Goal: Task Accomplishment & Management: Use online tool/utility

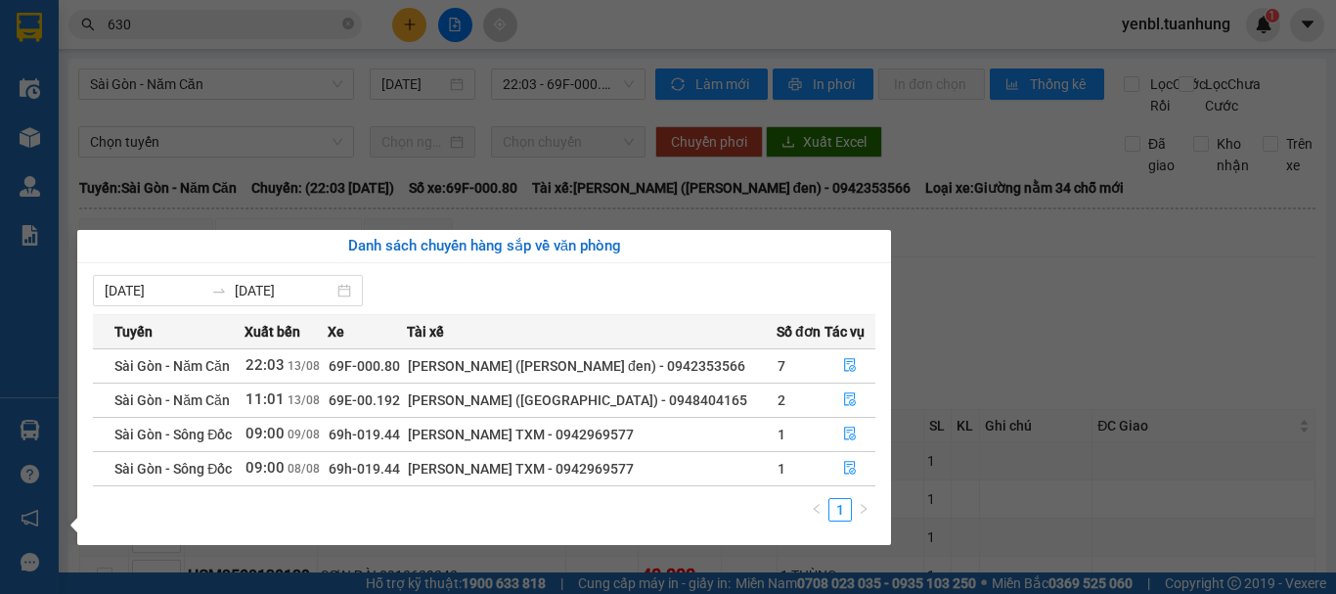
scroll to position [98, 0]
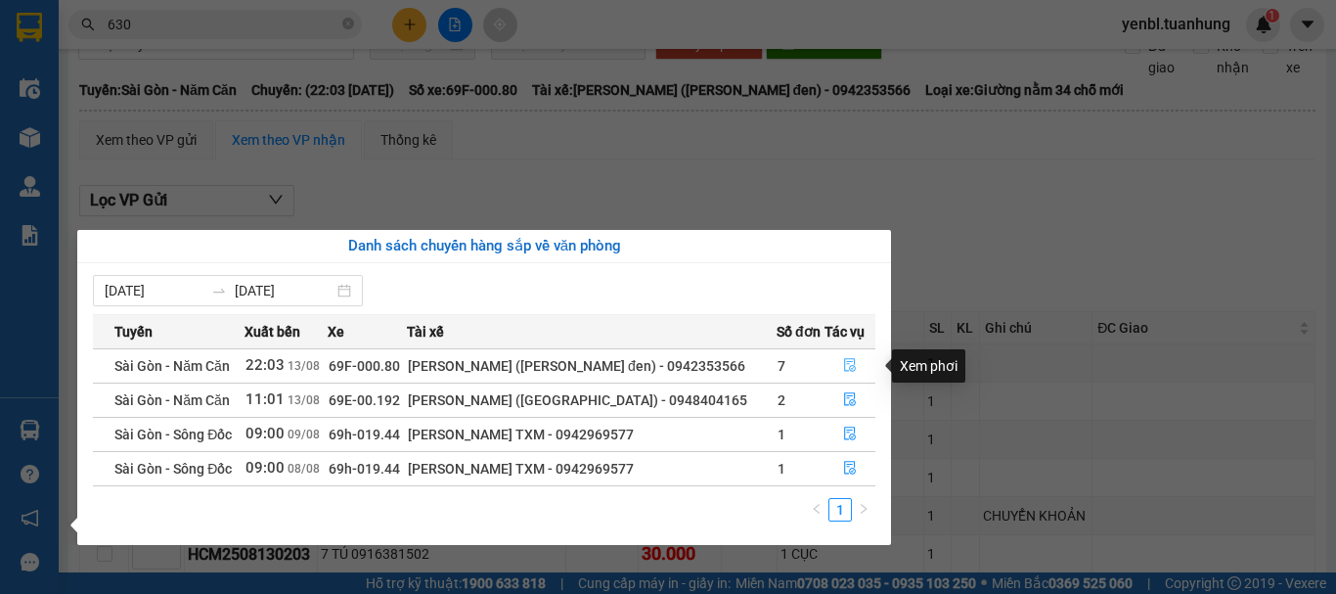
click at [851, 371] on icon "file-done" at bounding box center [850, 365] width 14 height 14
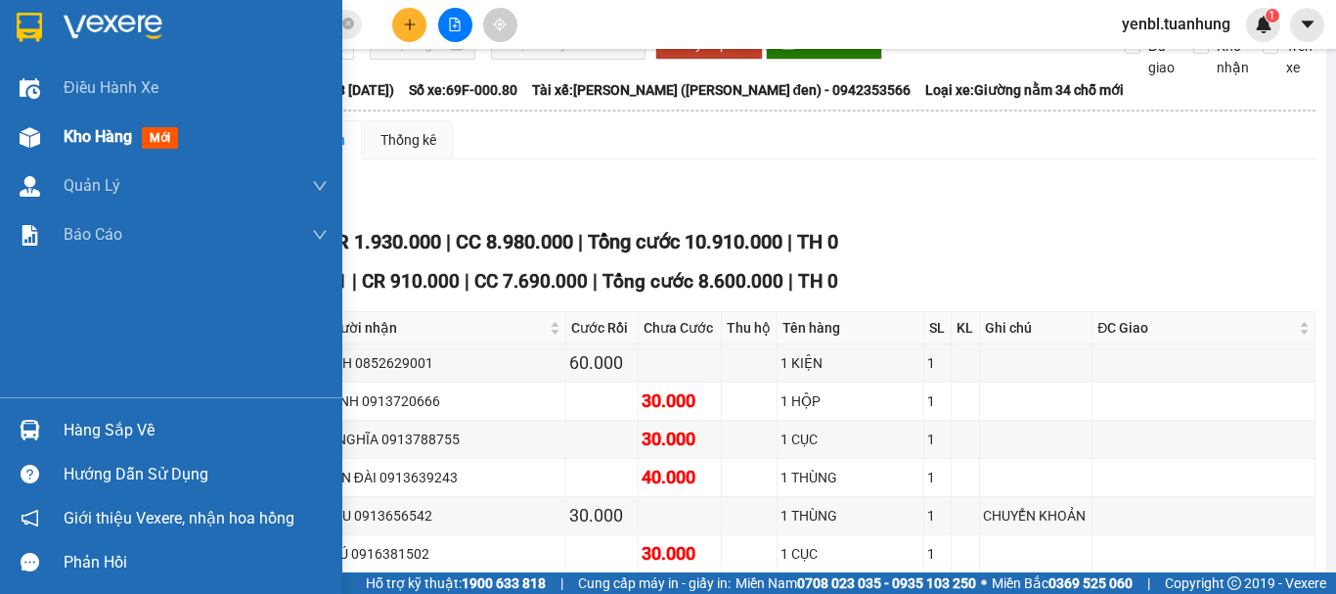
click at [82, 128] on span "Kho hàng" at bounding box center [98, 136] width 68 height 19
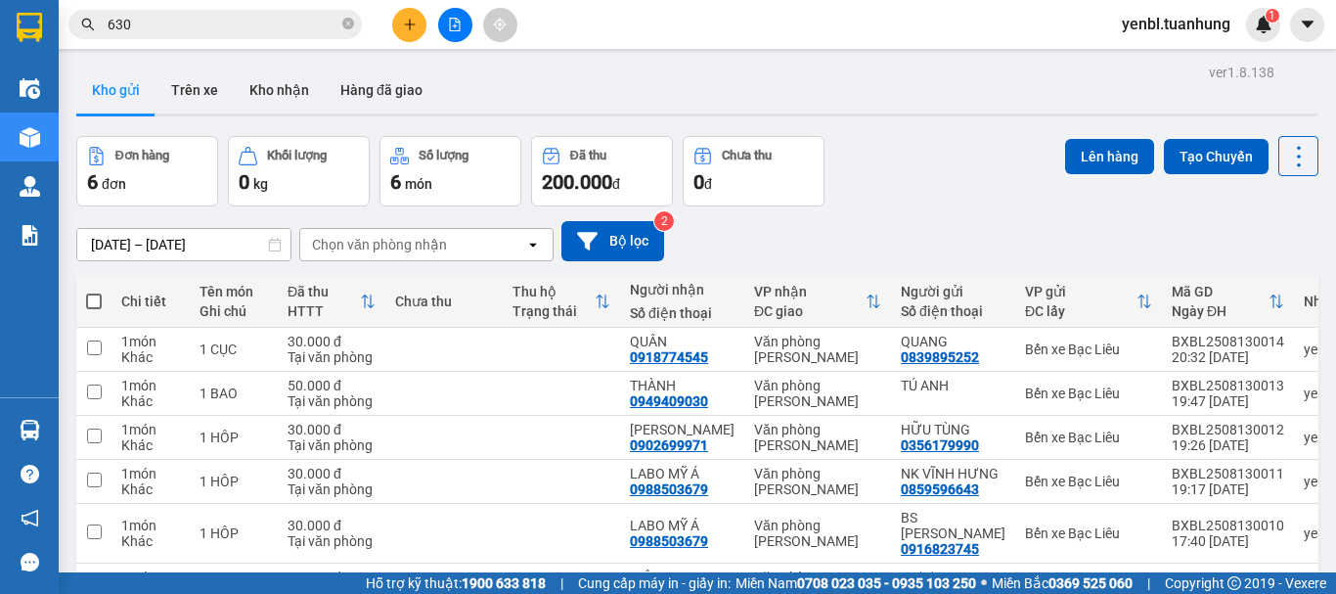
click at [93, 305] on span at bounding box center [94, 302] width 16 height 16
click at [94, 292] on input "checkbox" at bounding box center [94, 292] width 0 height 0
checkbox input "true"
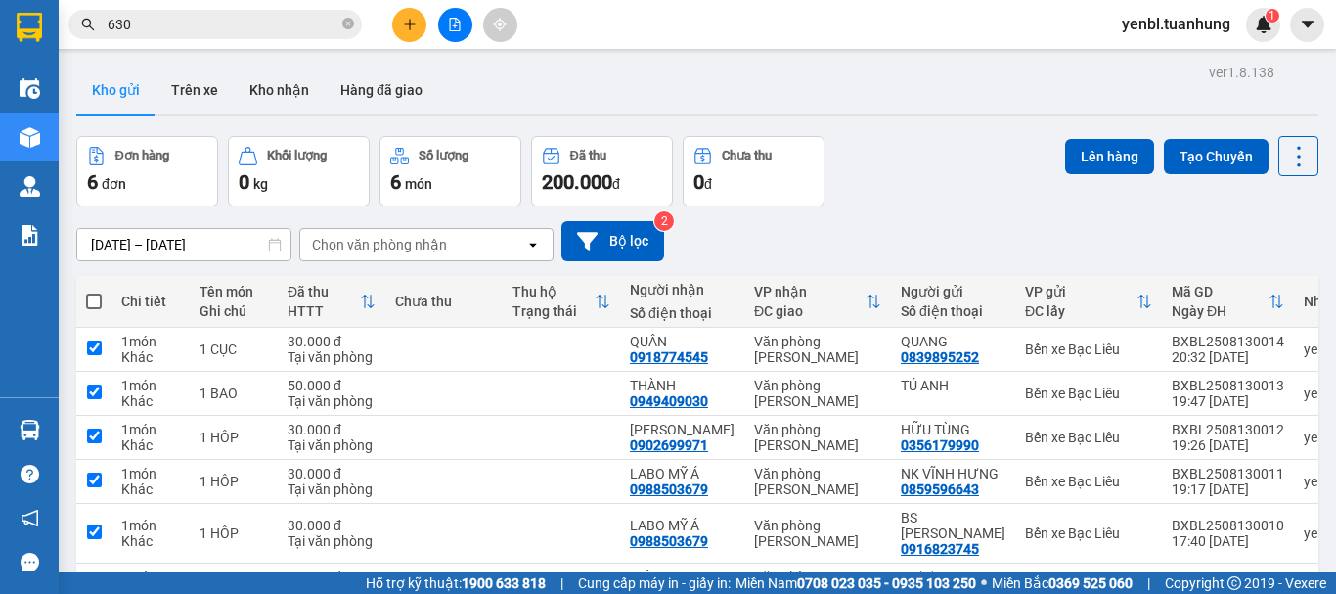
checkbox input "true"
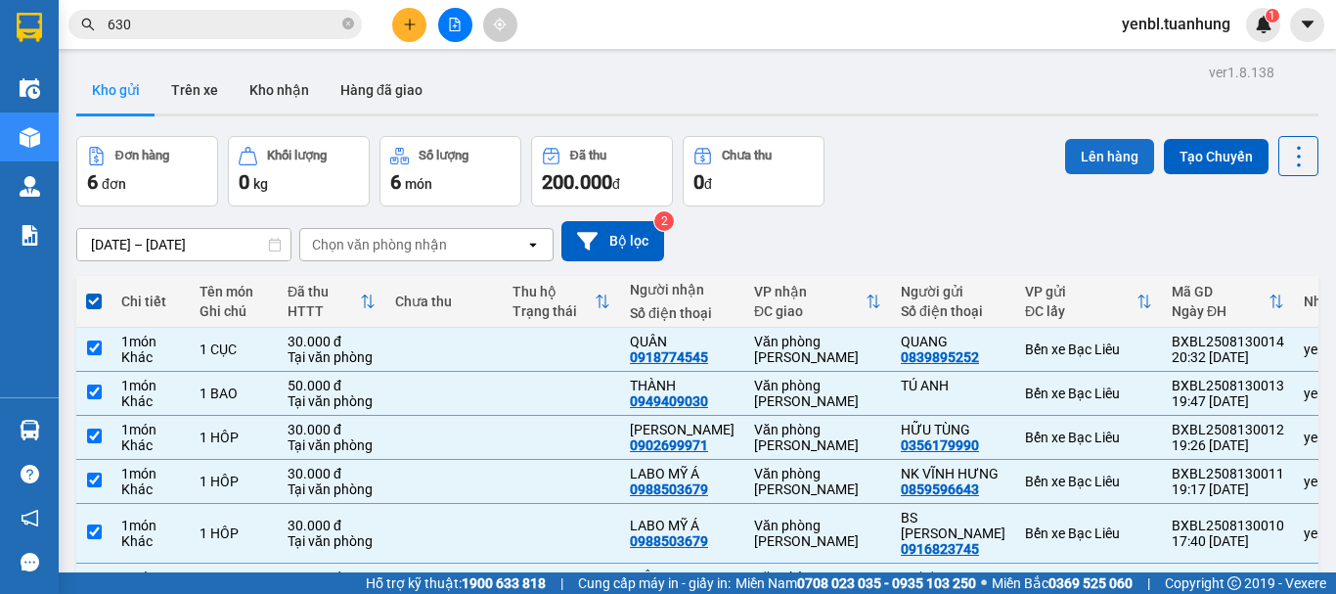
click at [1108, 150] on button "Lên hàng" at bounding box center [1109, 156] width 89 height 35
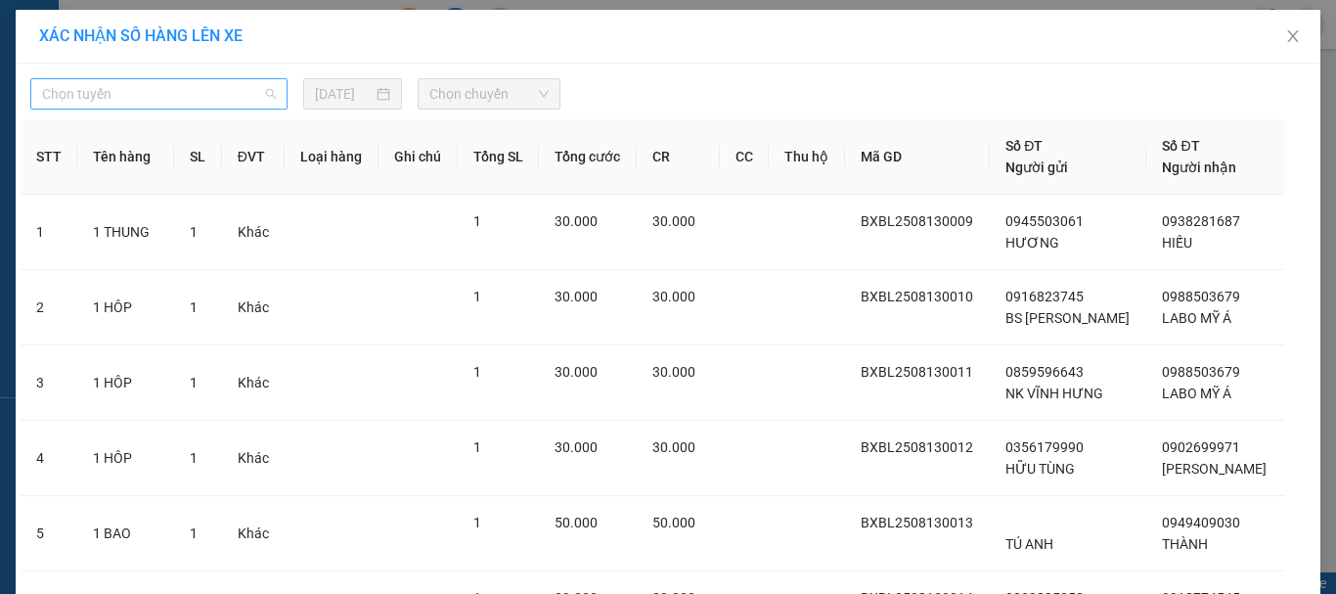
drag, startPoint x: 174, startPoint y: 91, endPoint x: 172, endPoint y: 102, distance: 10.9
click at [175, 91] on span "Chọn tuyến" at bounding box center [159, 93] width 234 height 29
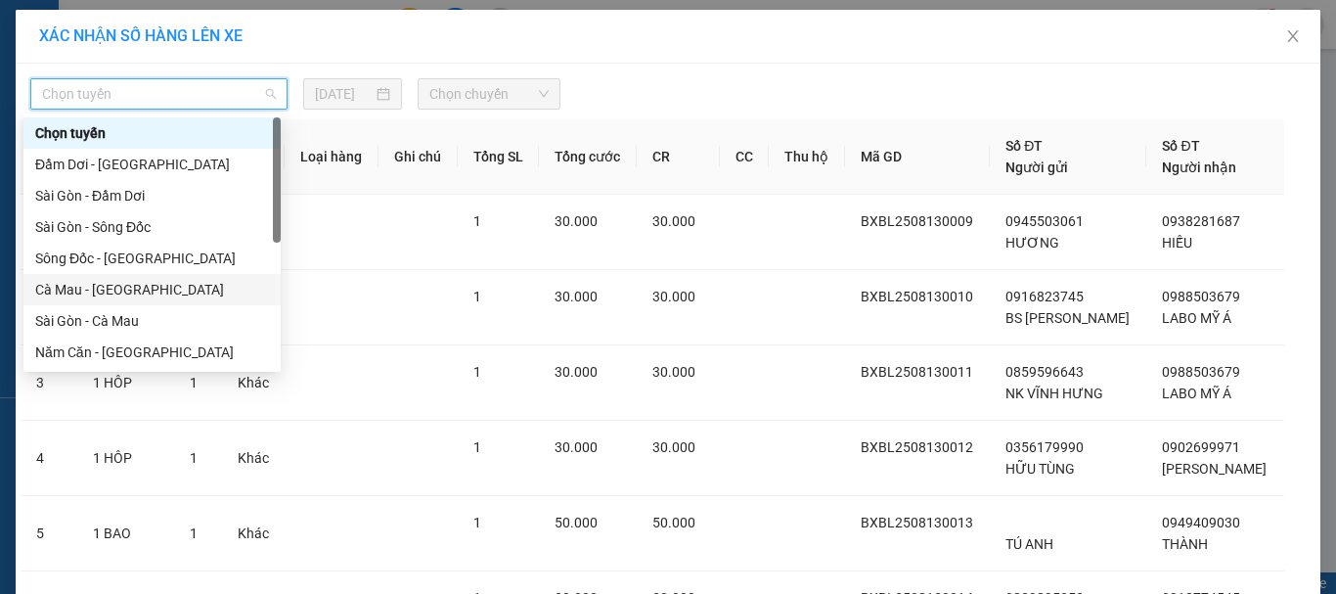
drag, startPoint x: 98, startPoint y: 288, endPoint x: 402, endPoint y: 183, distance: 321.8
click at [99, 288] on div "Cà Mau - [GEOGRAPHIC_DATA]" at bounding box center [152, 290] width 234 height 22
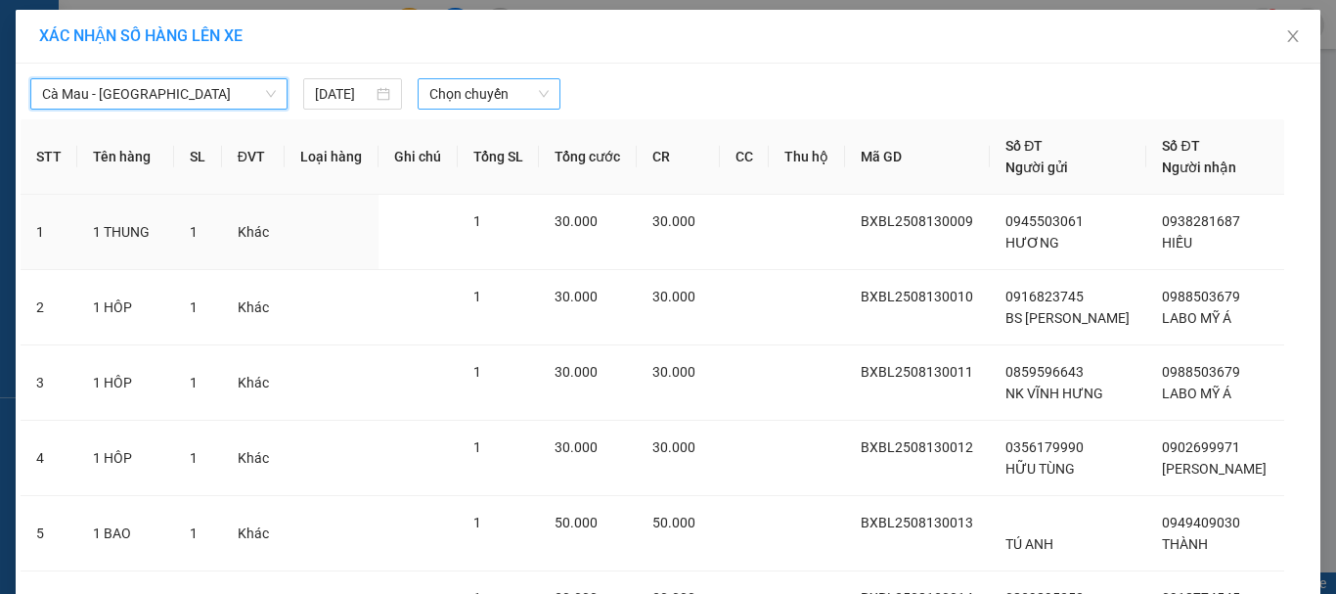
click at [487, 83] on span "Chọn chuyến" at bounding box center [490, 93] width 120 height 29
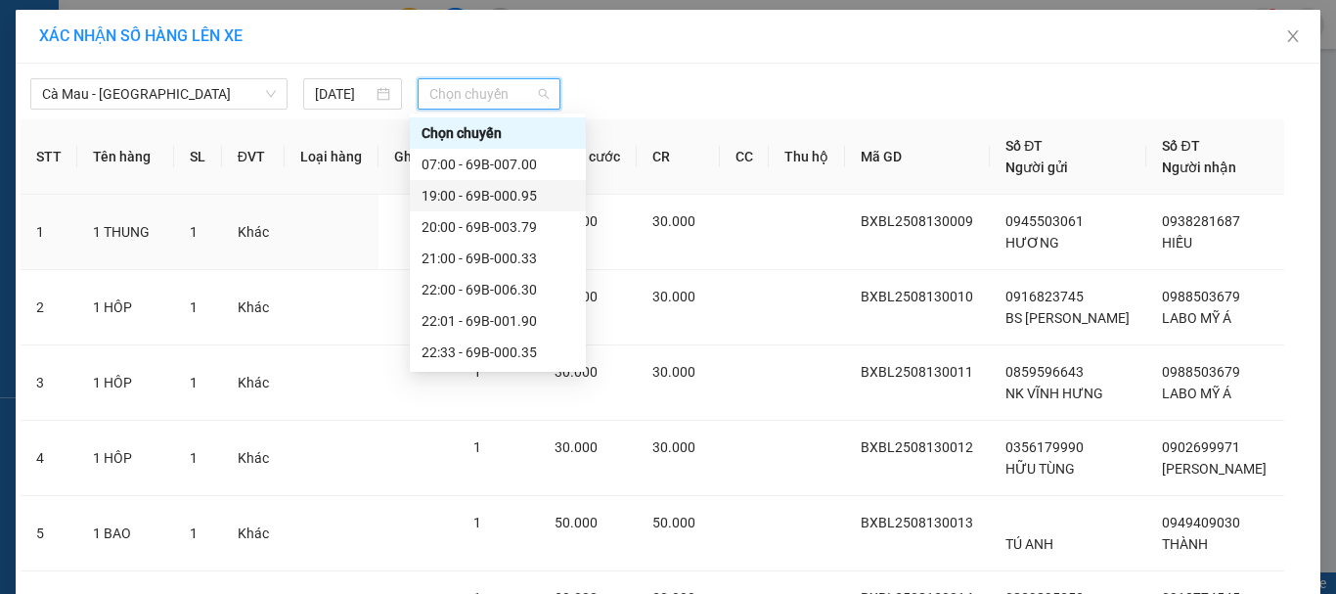
click at [529, 199] on div "19:00 - 69B-000.95" at bounding box center [498, 196] width 153 height 22
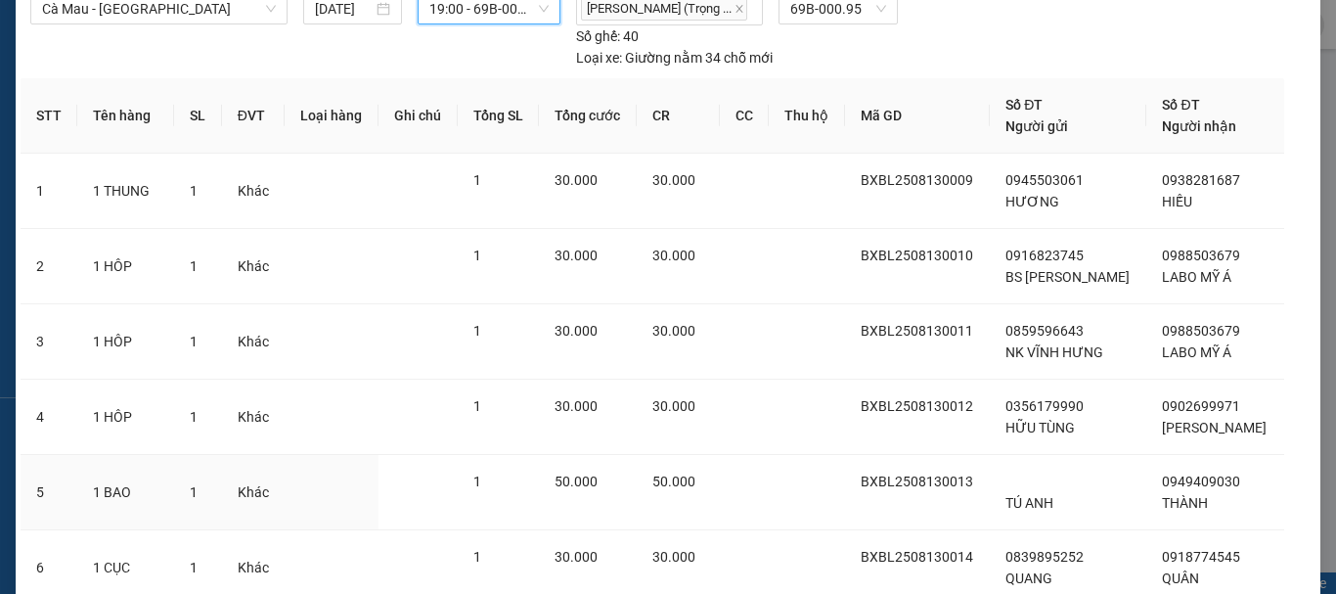
scroll to position [240, 0]
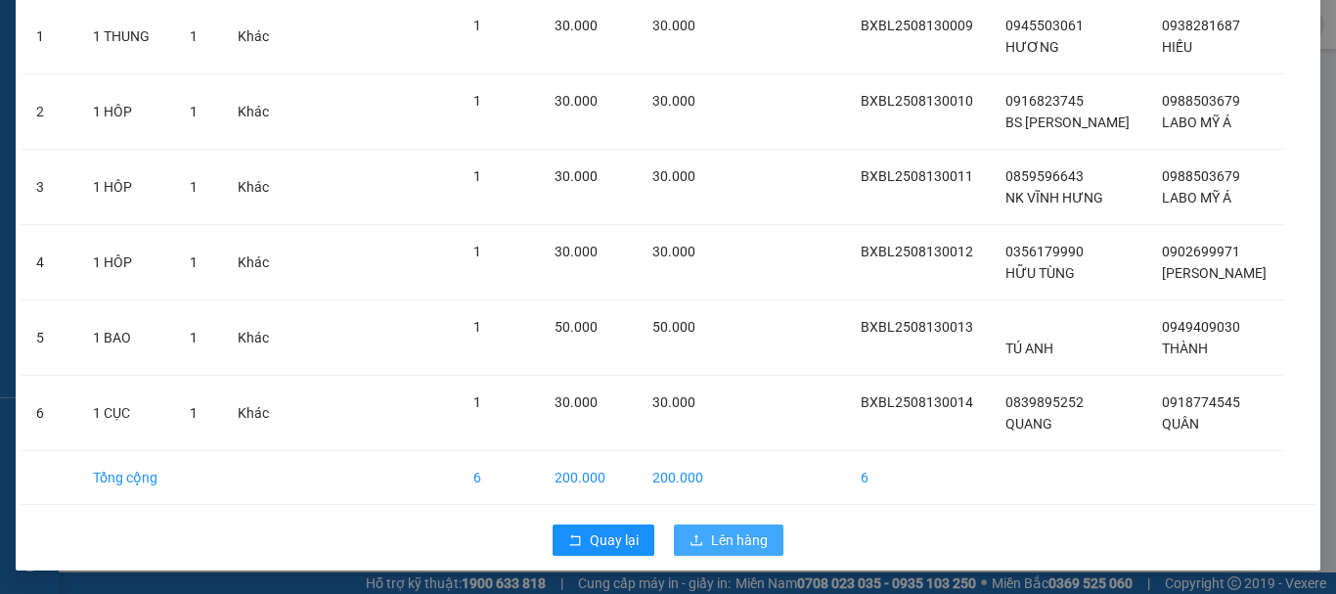
click at [714, 546] on span "Lên hàng" at bounding box center [739, 540] width 57 height 22
